Goal: Information Seeking & Learning: Learn about a topic

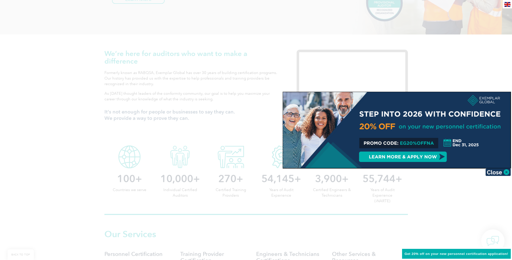
scroll to position [127, 0]
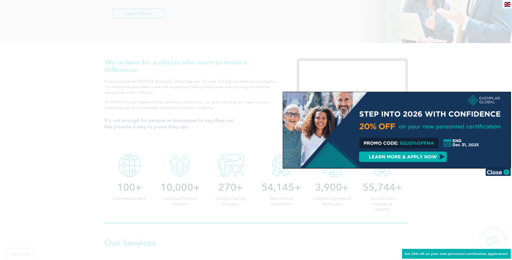
click at [380, 195] on div at bounding box center [256, 130] width 512 height 260
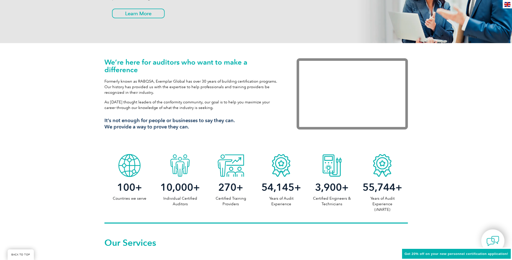
drag, startPoint x: 386, startPoint y: 211, endPoint x: 384, endPoint y: 200, distance: 11.0
click at [386, 211] on p "Years of Audit Experience (iNARTE)" at bounding box center [382, 203] width 51 height 17
click at [380, 162] on div at bounding box center [382, 163] width 51 height 25
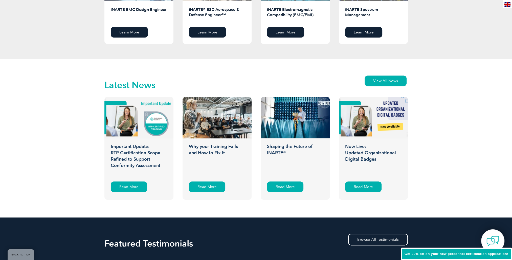
scroll to position [633, 0]
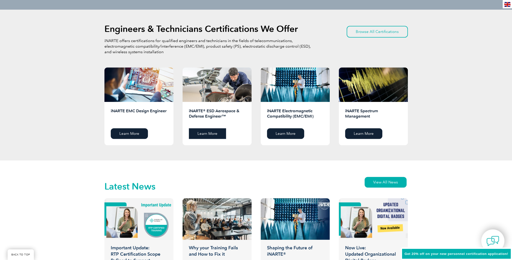
click at [210, 135] on link "Learn More" at bounding box center [207, 133] width 37 height 11
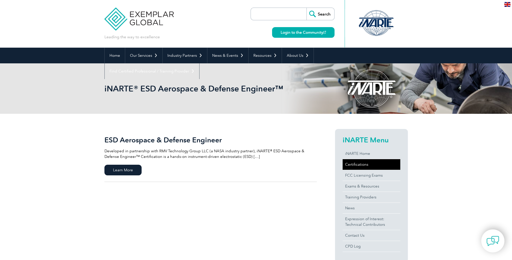
click at [355, 166] on link "Certifications" at bounding box center [372, 164] width 58 height 11
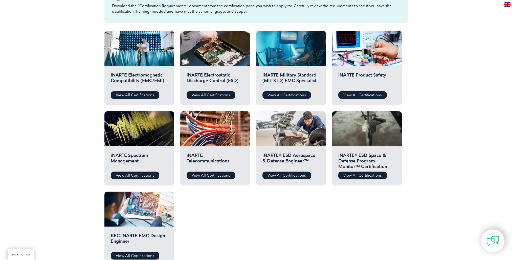
scroll to position [152, 0]
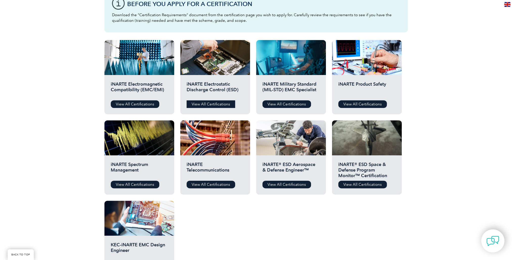
click at [219, 102] on link "View All Certifications" at bounding box center [211, 104] width 49 height 8
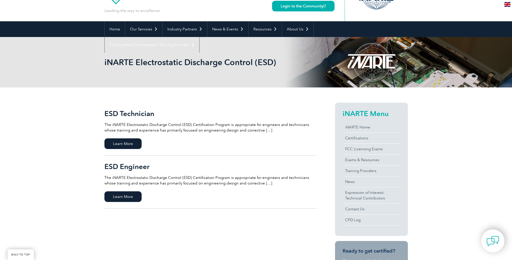
scroll to position [76, 0]
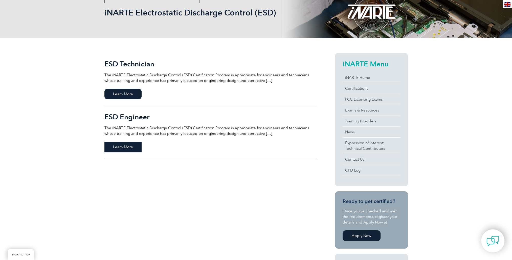
click at [120, 147] on span "Learn More" at bounding box center [123, 146] width 37 height 11
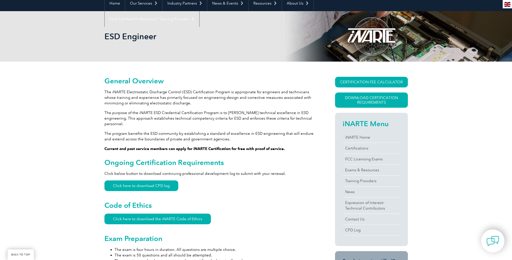
scroll to position [51, 0]
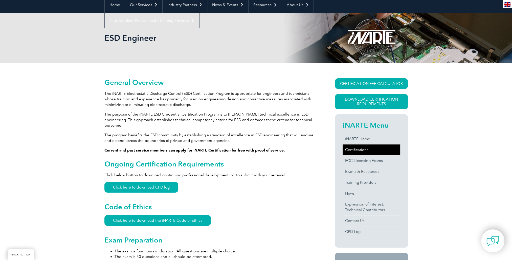
click at [358, 148] on link "Certifications" at bounding box center [372, 149] width 58 height 11
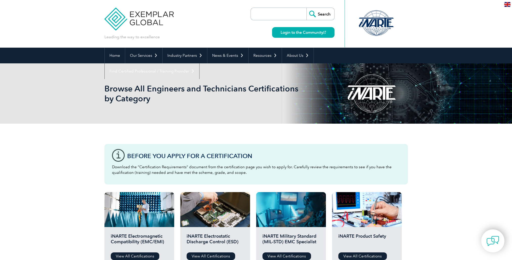
click at [363, 5] on div at bounding box center [376, 23] width 63 height 47
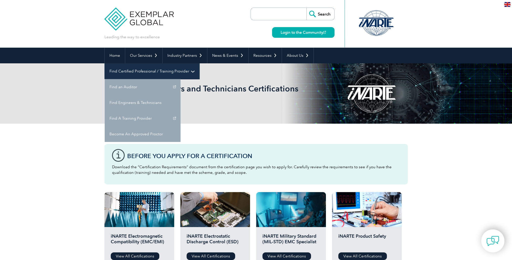
click at [199, 63] on link "Find Certified Professional / Training Provider" at bounding box center [152, 71] width 95 height 16
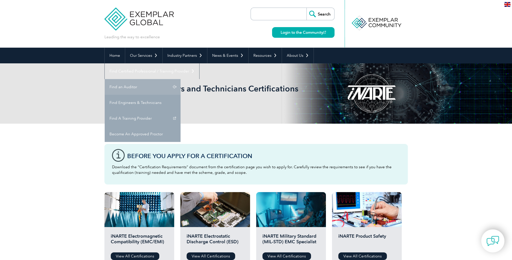
click at [181, 79] on link "Find an Auditor" at bounding box center [143, 87] width 76 height 16
